Goal: Check status

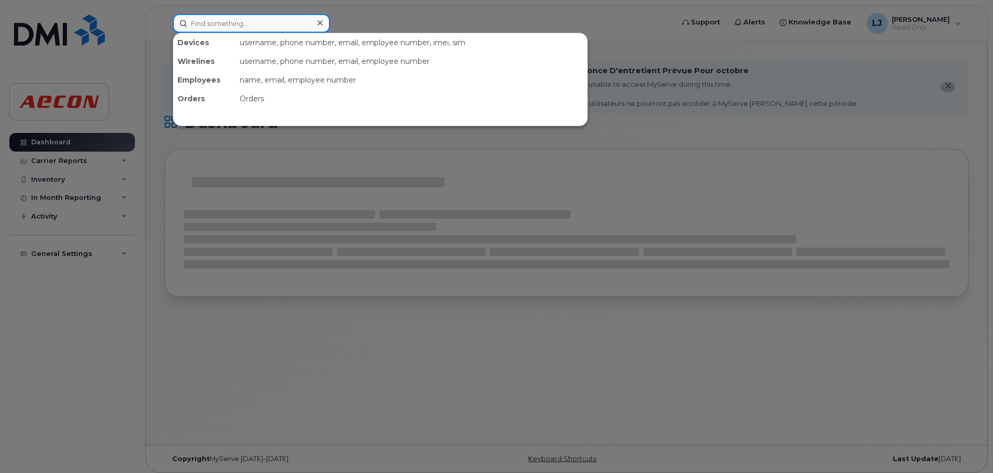
click at [240, 22] on input at bounding box center [251, 23] width 157 height 19
paste input "v"
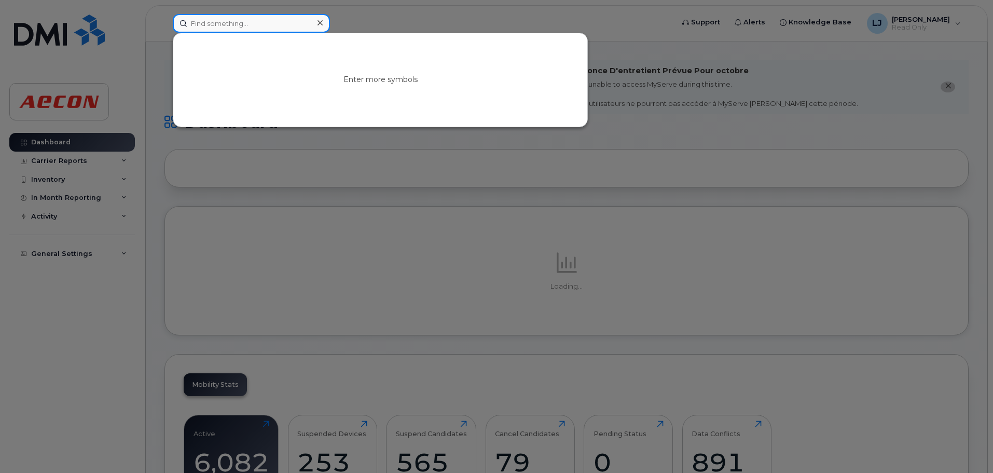
click at [241, 22] on input at bounding box center [251, 23] width 157 height 19
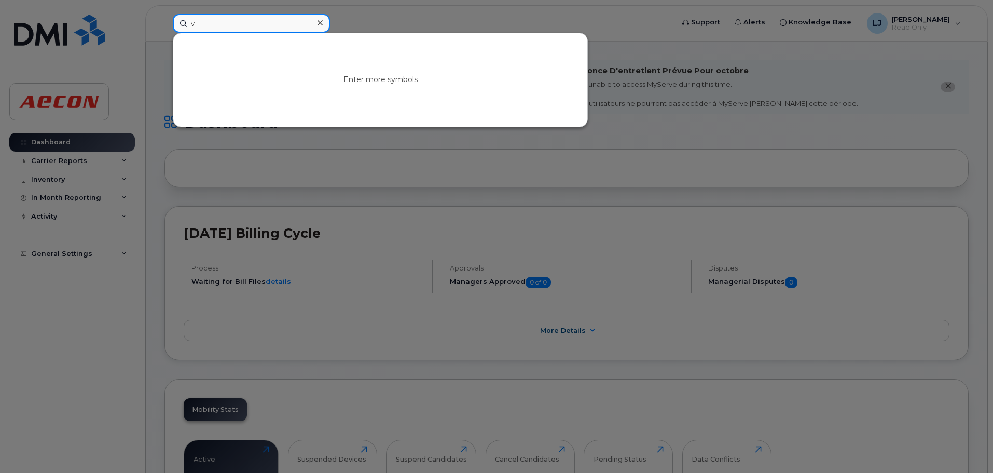
drag, startPoint x: 231, startPoint y: 22, endPoint x: -18, endPoint y: 28, distance: 249.2
type input "v"
click at [321, 21] on icon at bounding box center [320, 23] width 5 height 8
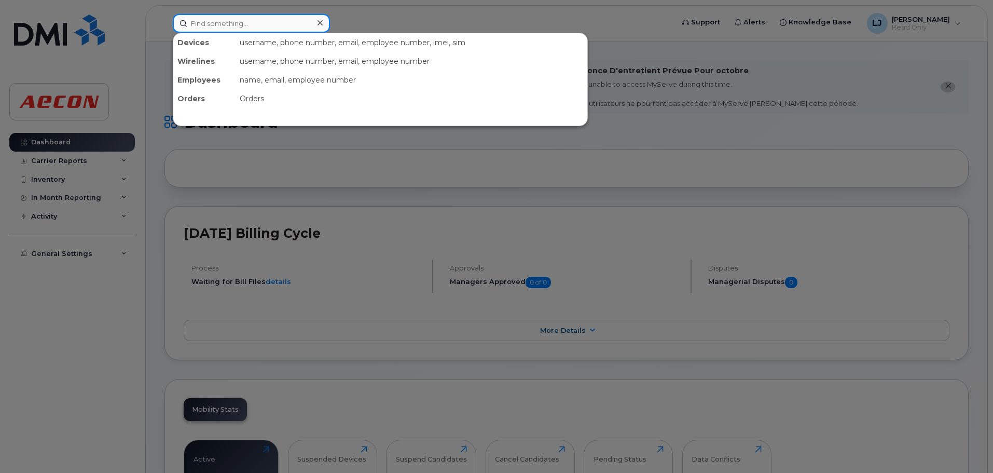
click at [230, 21] on input at bounding box center [251, 23] width 157 height 19
paste input "2369898068"
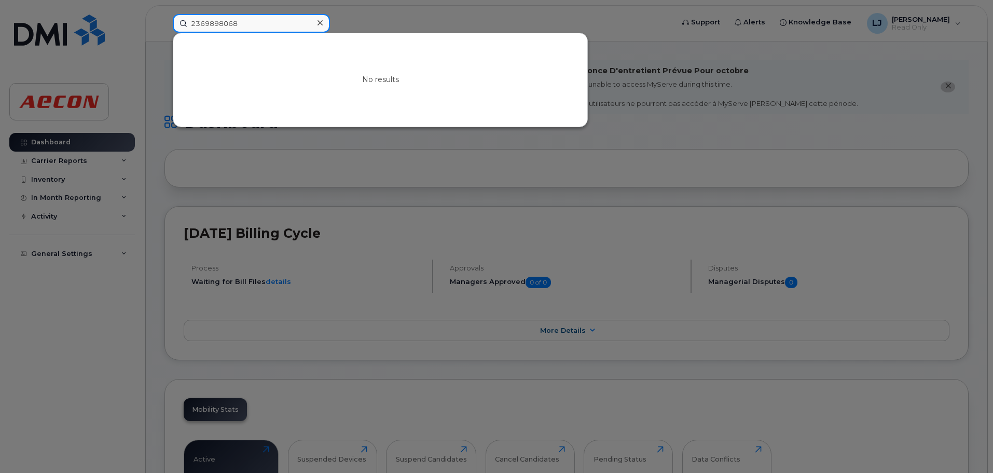
click at [203, 26] on input "2369898068" at bounding box center [251, 23] width 157 height 19
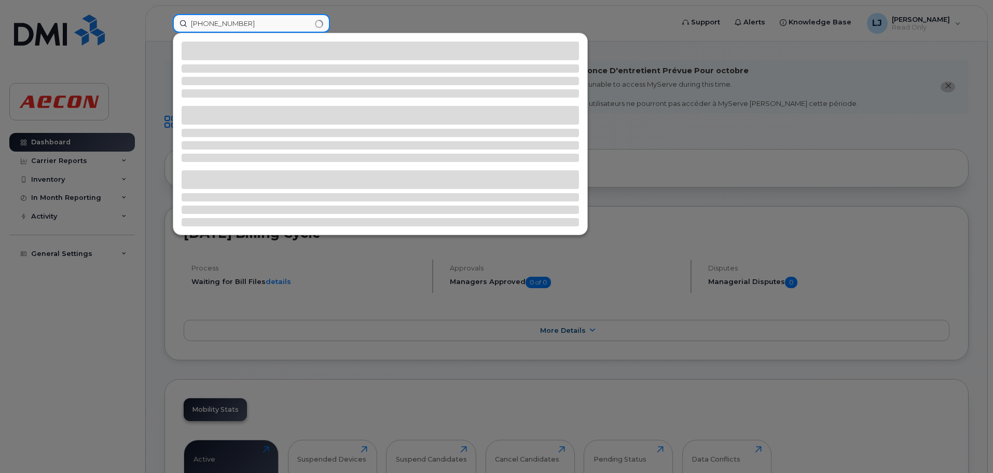
click at [222, 24] on input "[PHONE_NUMBER]" at bounding box center [251, 23] width 157 height 19
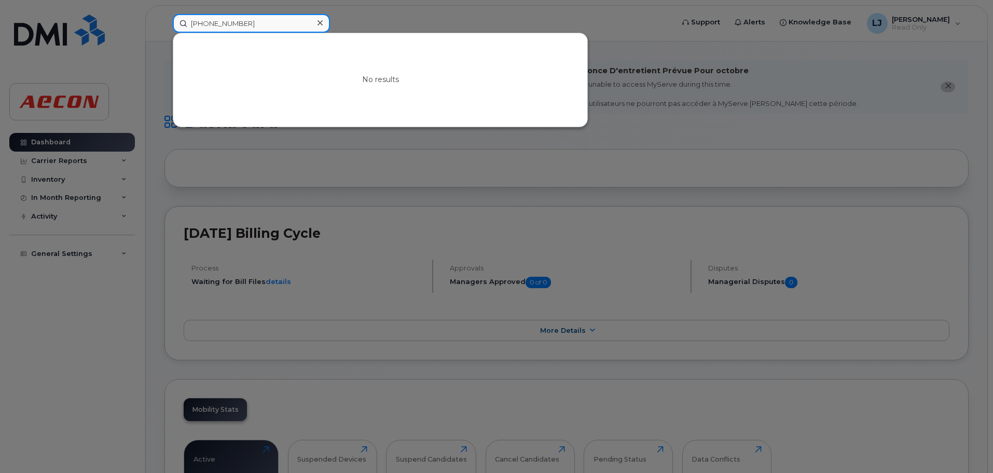
type input "[PHONE_NUMBER]"
drag, startPoint x: 318, startPoint y: 23, endPoint x: 315, endPoint y: 17, distance: 6.8
click at [318, 22] on icon at bounding box center [320, 23] width 5 height 8
